Goal: Task Accomplishment & Management: Manage account settings

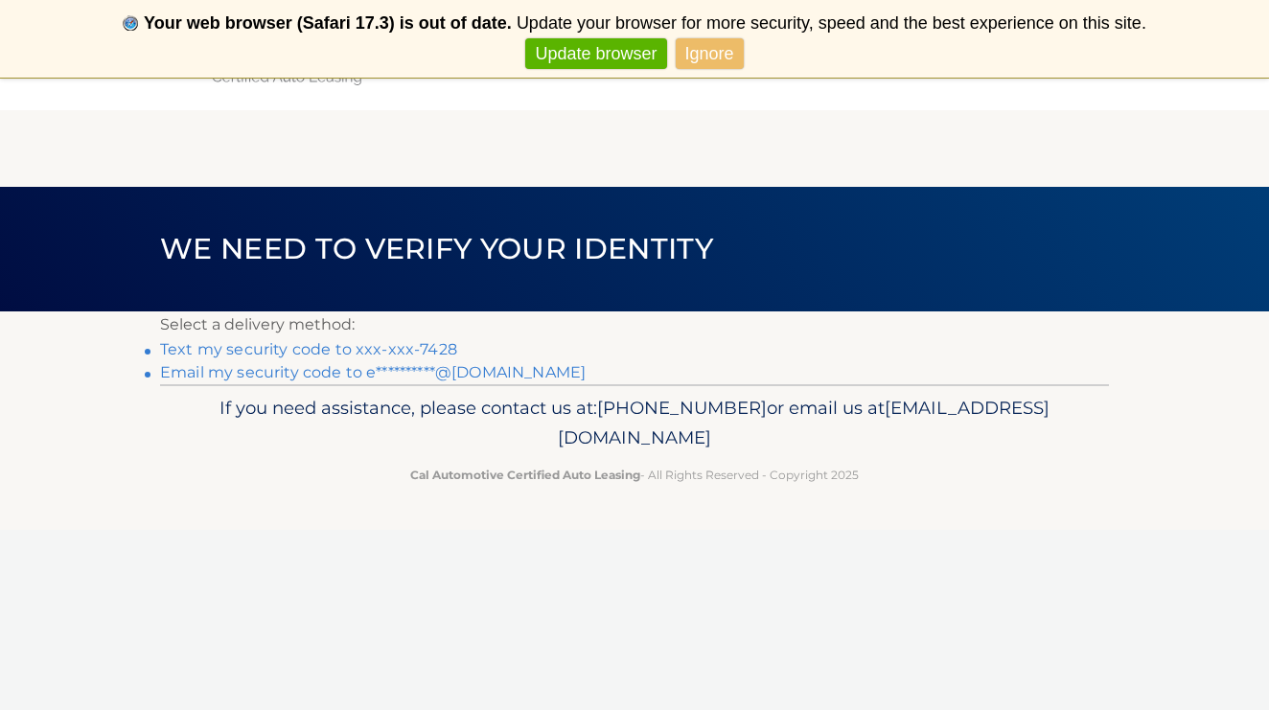
click at [394, 347] on link "Text my security code to xxx-xxx-7428" at bounding box center [308, 349] width 297 height 18
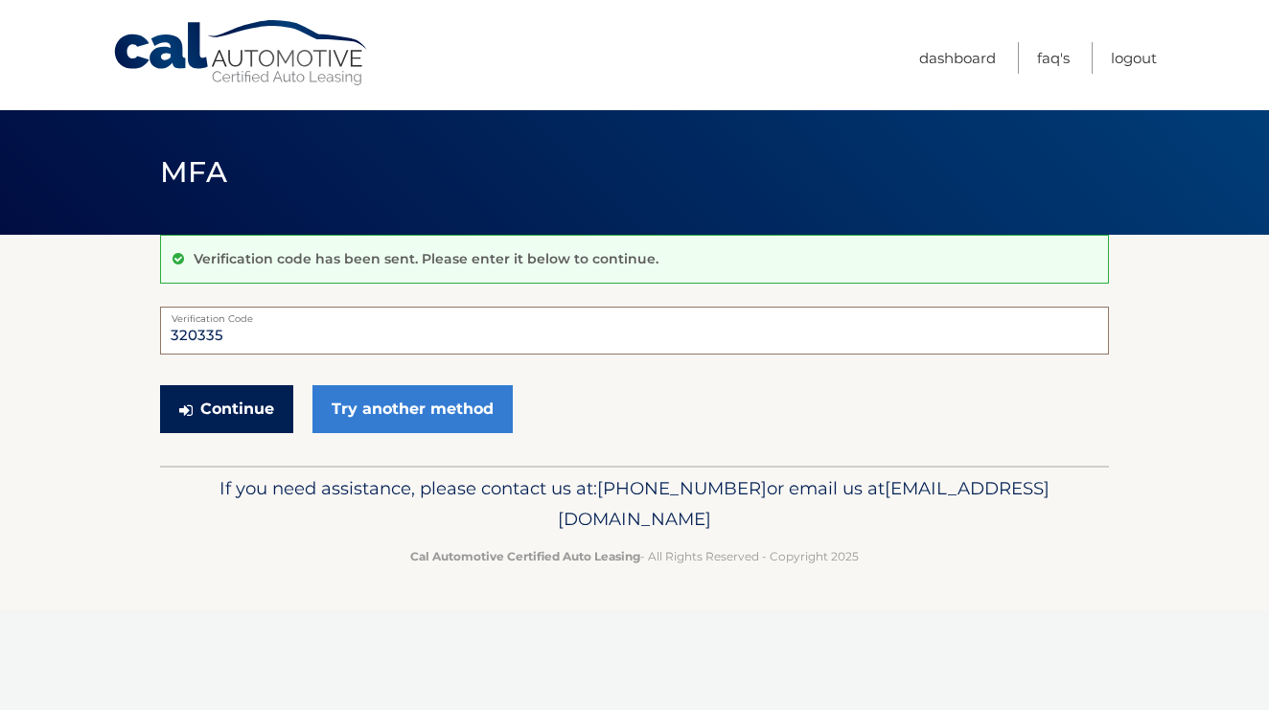
type input "320335"
click at [225, 420] on button "Continue" at bounding box center [226, 409] width 133 height 48
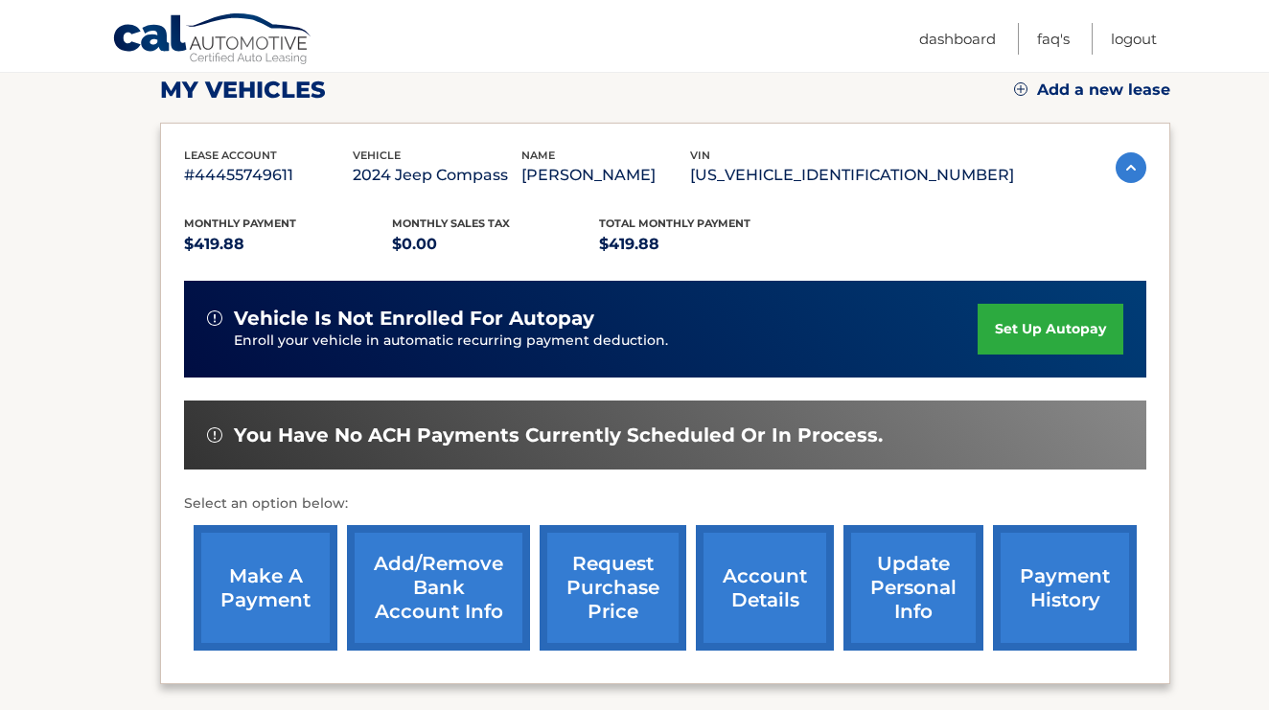
scroll to position [268, 0]
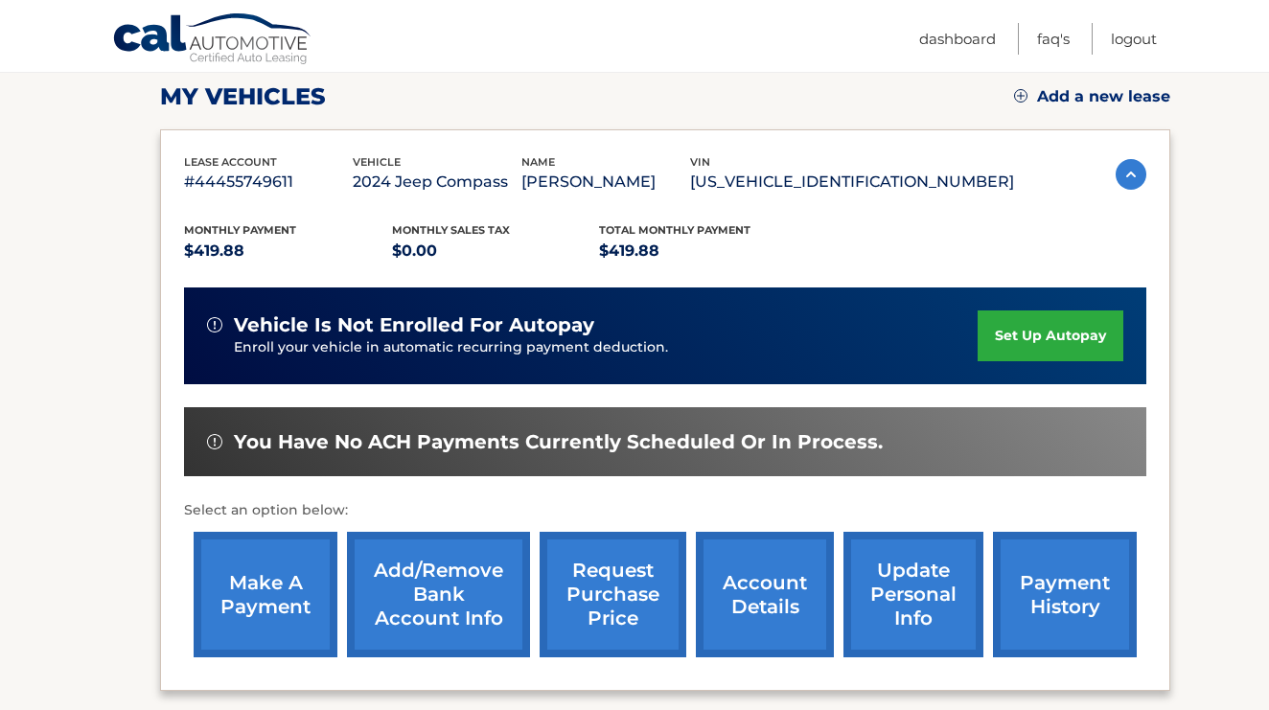
click at [745, 591] on link "account details" at bounding box center [765, 595] width 138 height 126
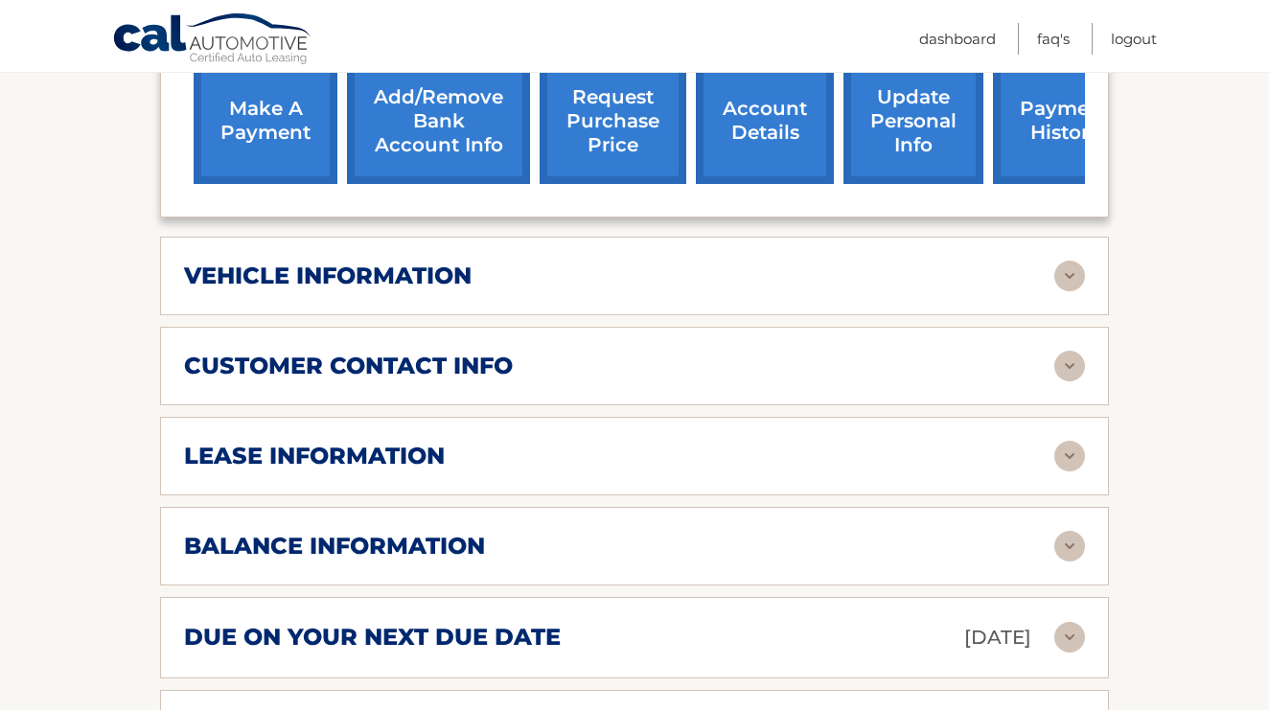
scroll to position [795, 0]
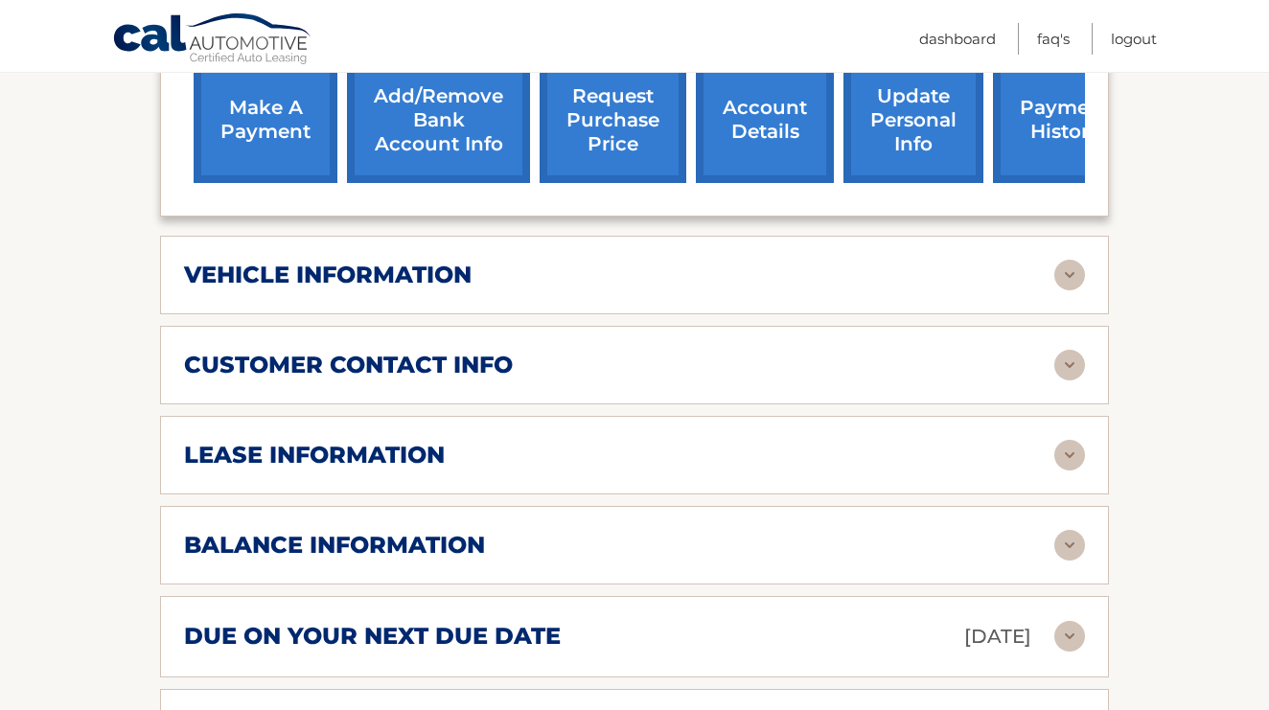
click at [1069, 440] on img at bounding box center [1070, 455] width 31 height 31
